Goal: Information Seeking & Learning: Learn about a topic

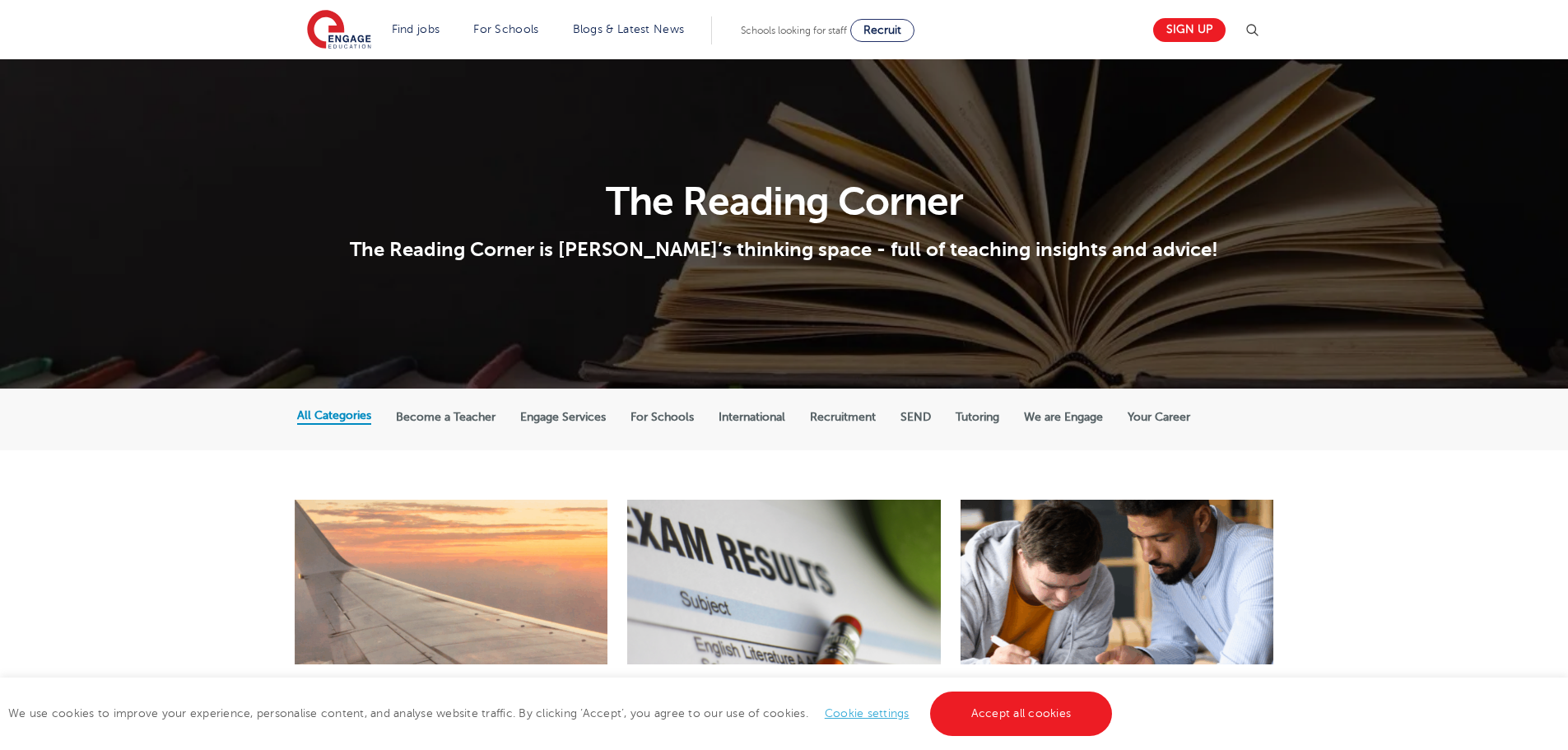
scroll to position [329, 0]
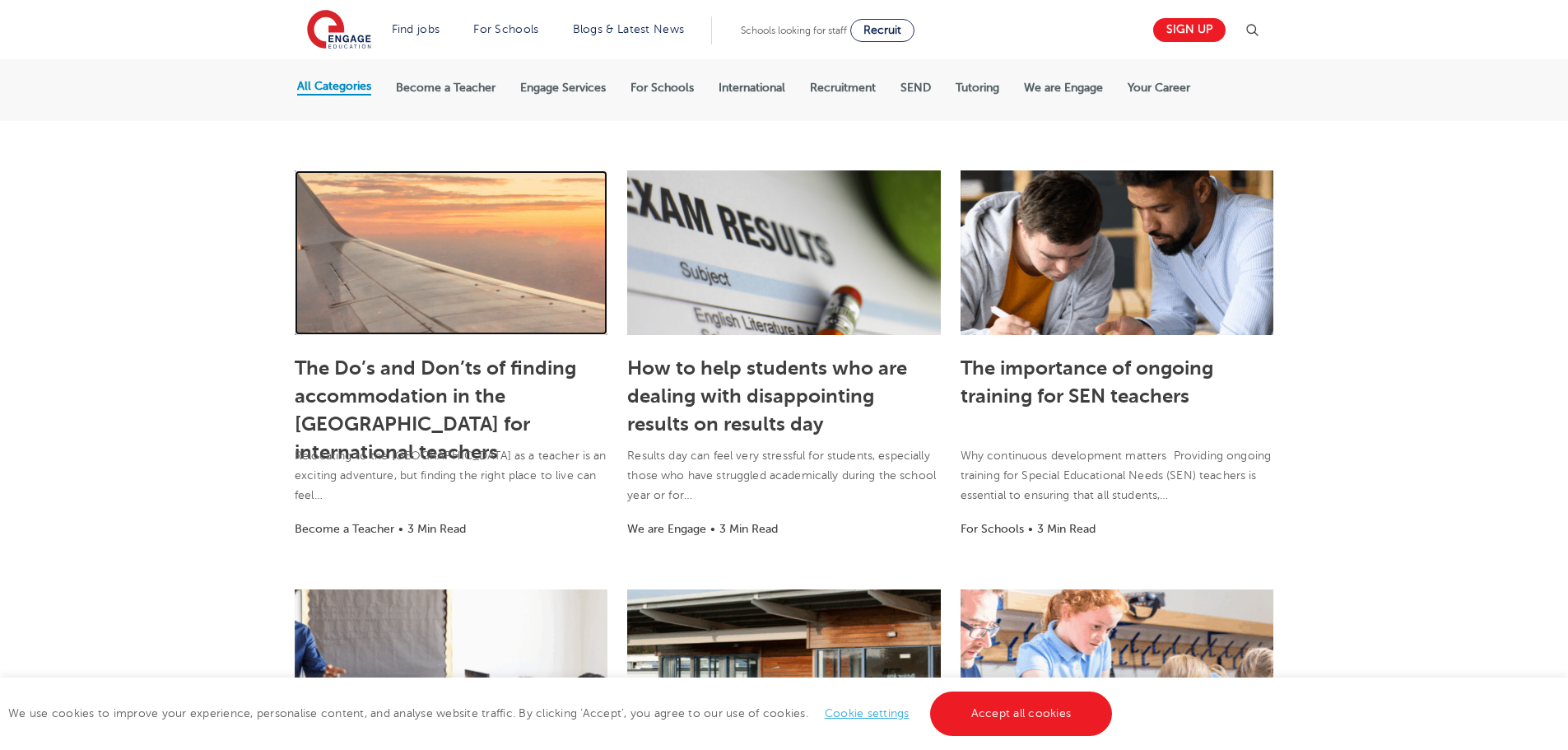
click at [492, 287] on link at bounding box center [451, 252] width 312 height 164
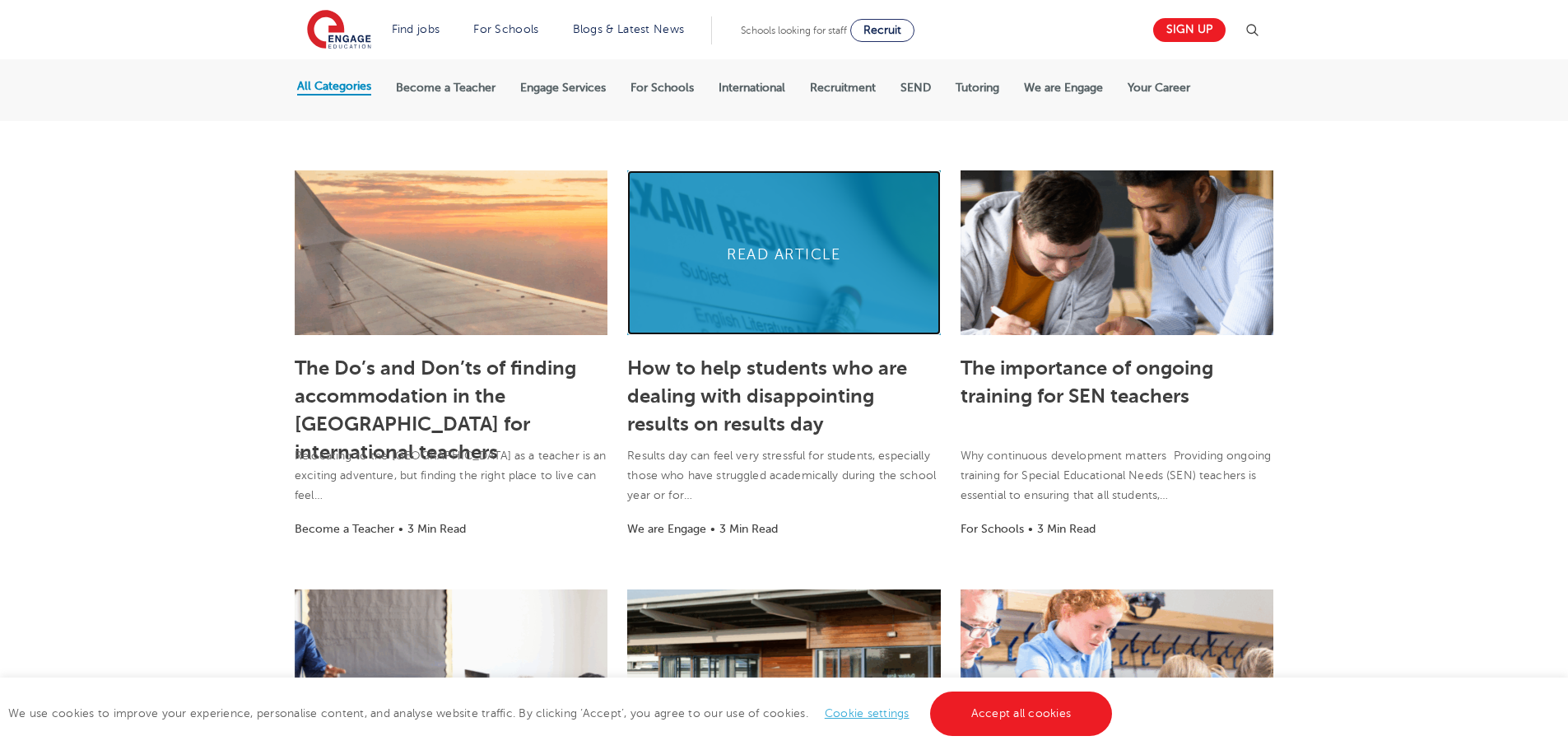
click at [728, 278] on link at bounding box center [784, 252] width 312 height 164
